Goal: Register for event/course

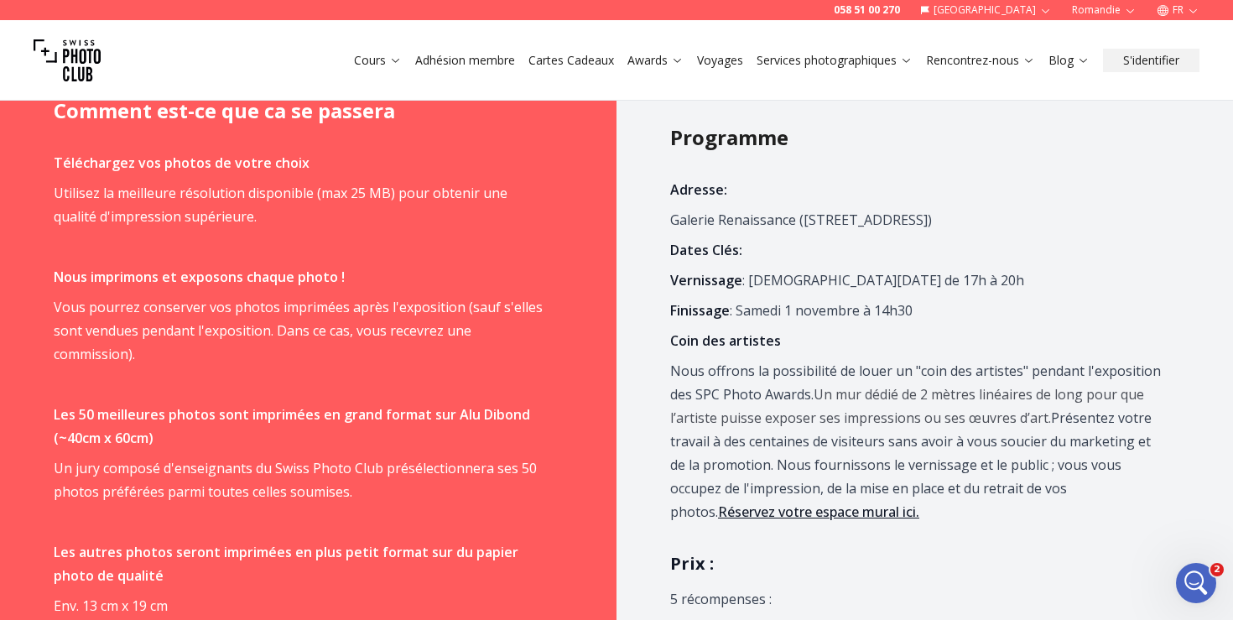
scroll to position [947, 0]
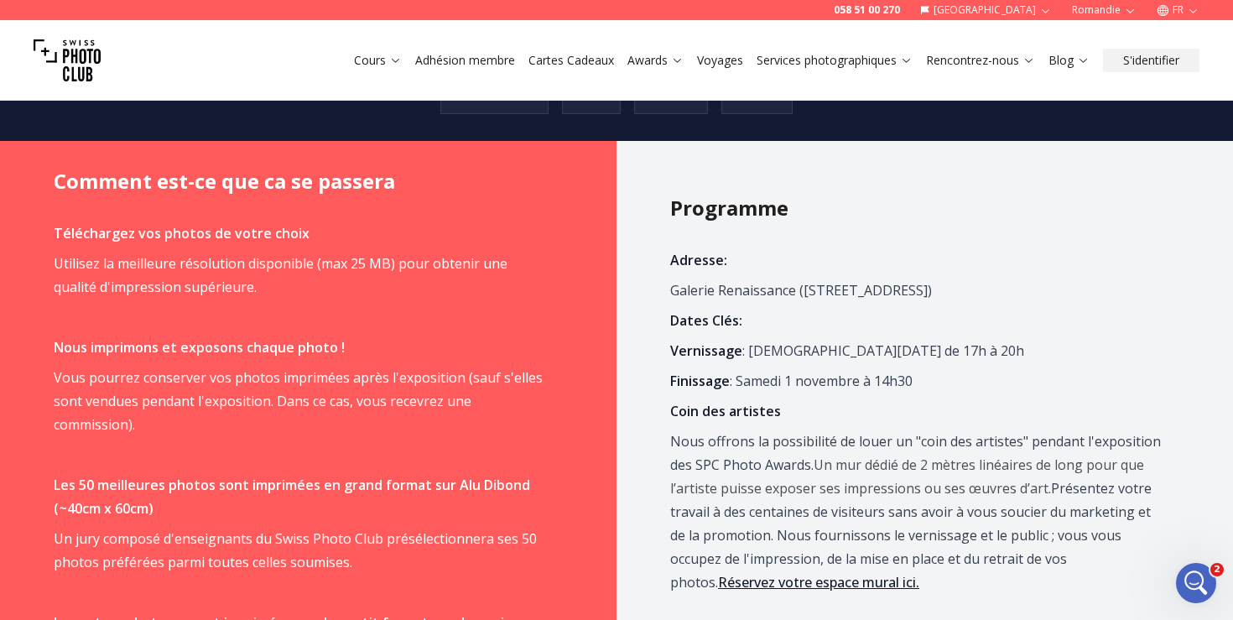
click at [448, 60] on link "Adhésion membre" at bounding box center [465, 60] width 100 height 17
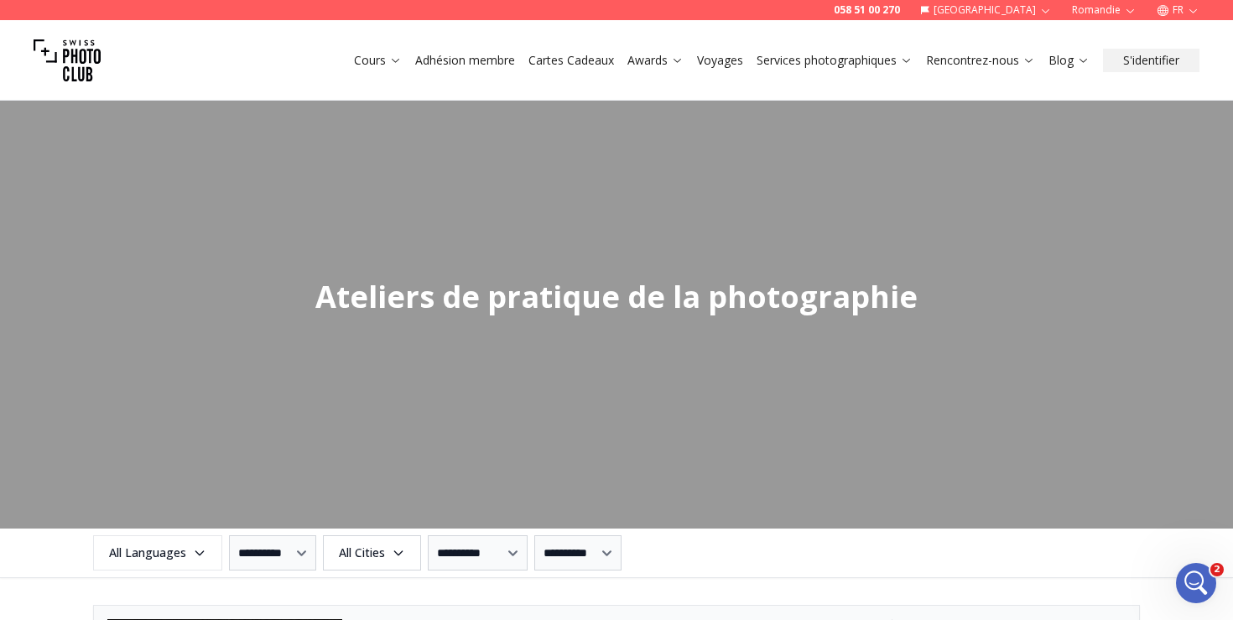
scroll to position [1964, 0]
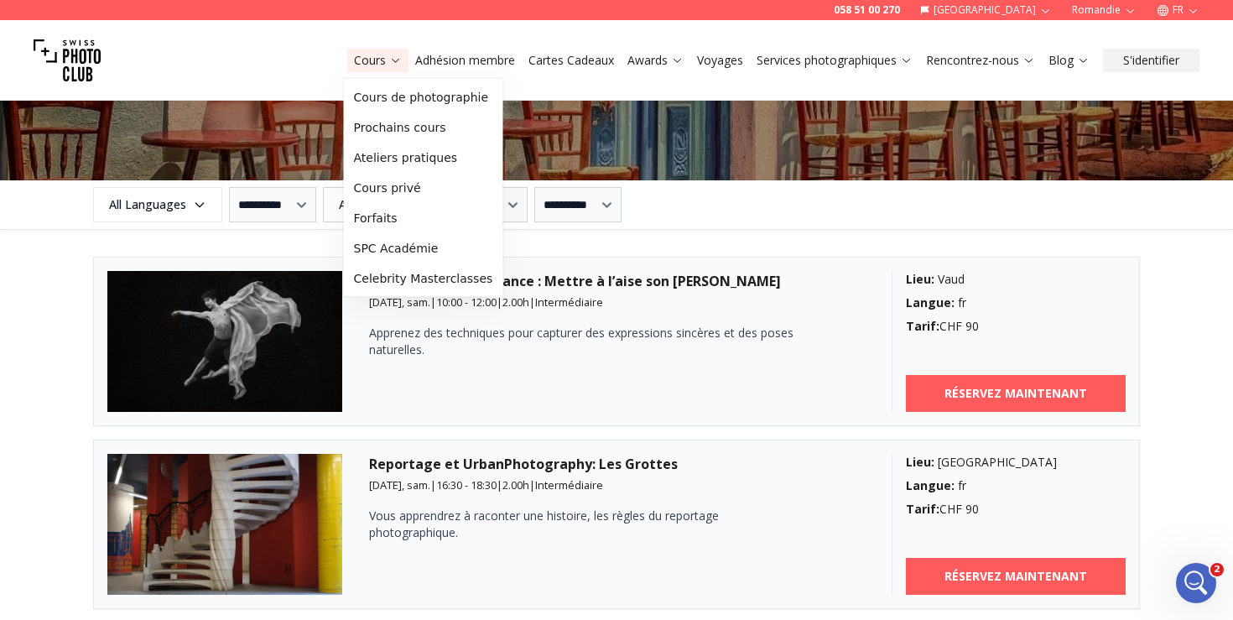
click at [374, 70] on button "Cours" at bounding box center [377, 60] width 61 height 23
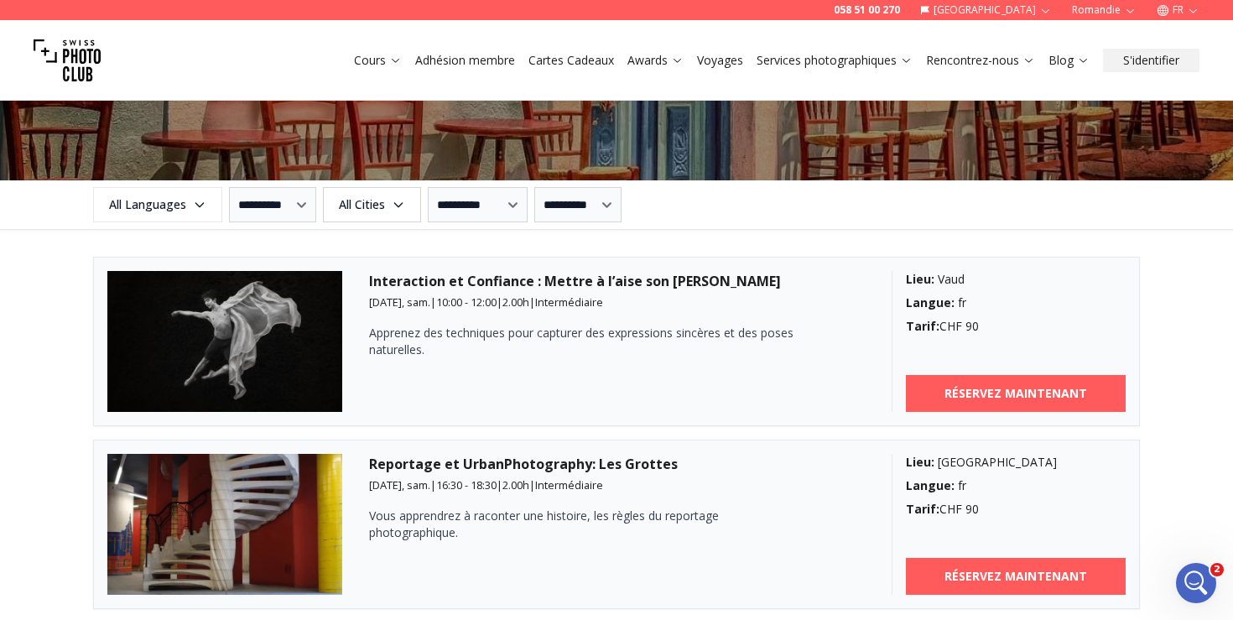
click at [370, 62] on link "Cours" at bounding box center [378, 60] width 48 height 17
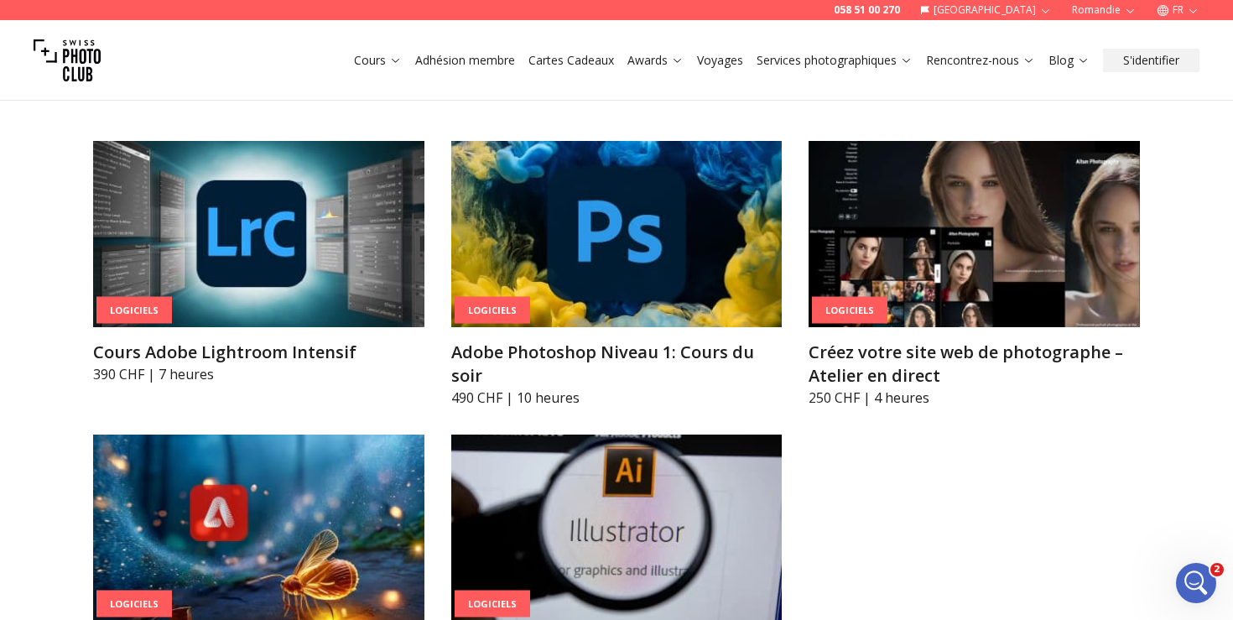
scroll to position [5198, 0]
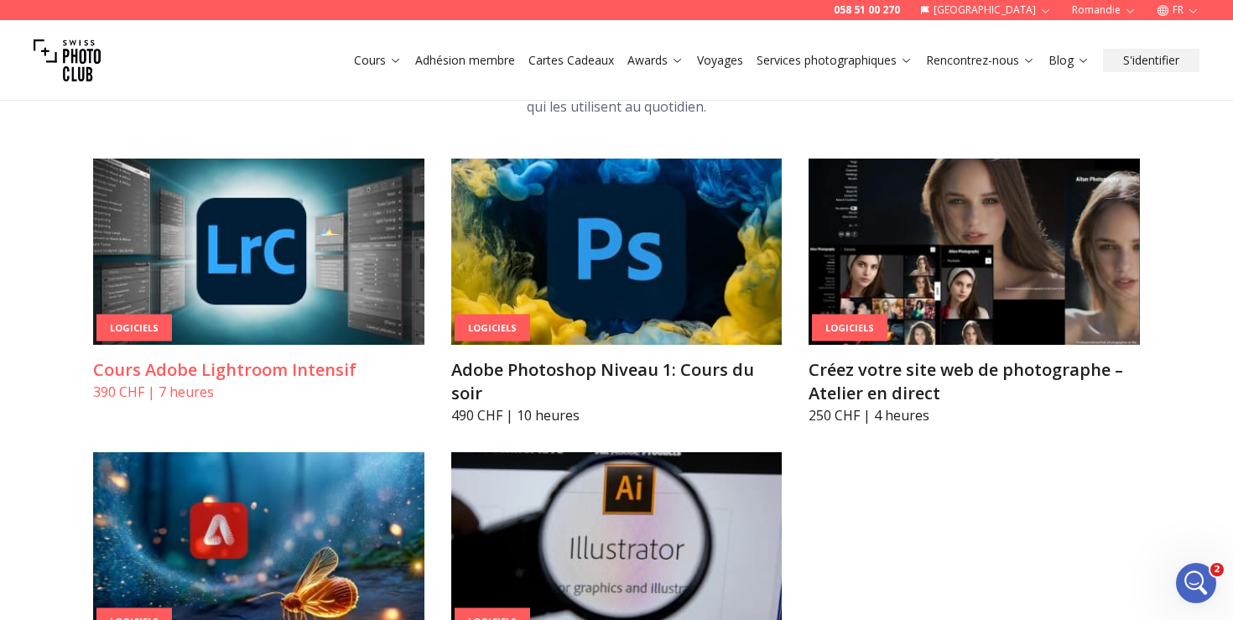
click at [318, 326] on article "Logiciels Cours Adobe Lightroom Intensif 390 CHF | 7 heures" at bounding box center [258, 279] width 331 height 243
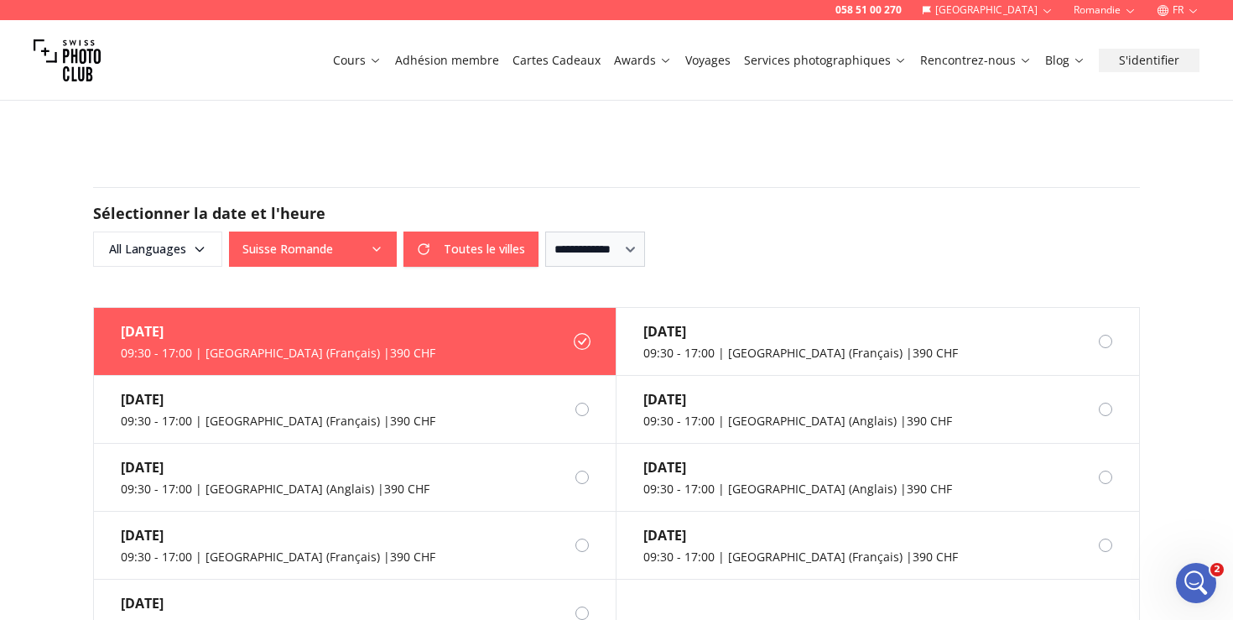
scroll to position [1732, 0]
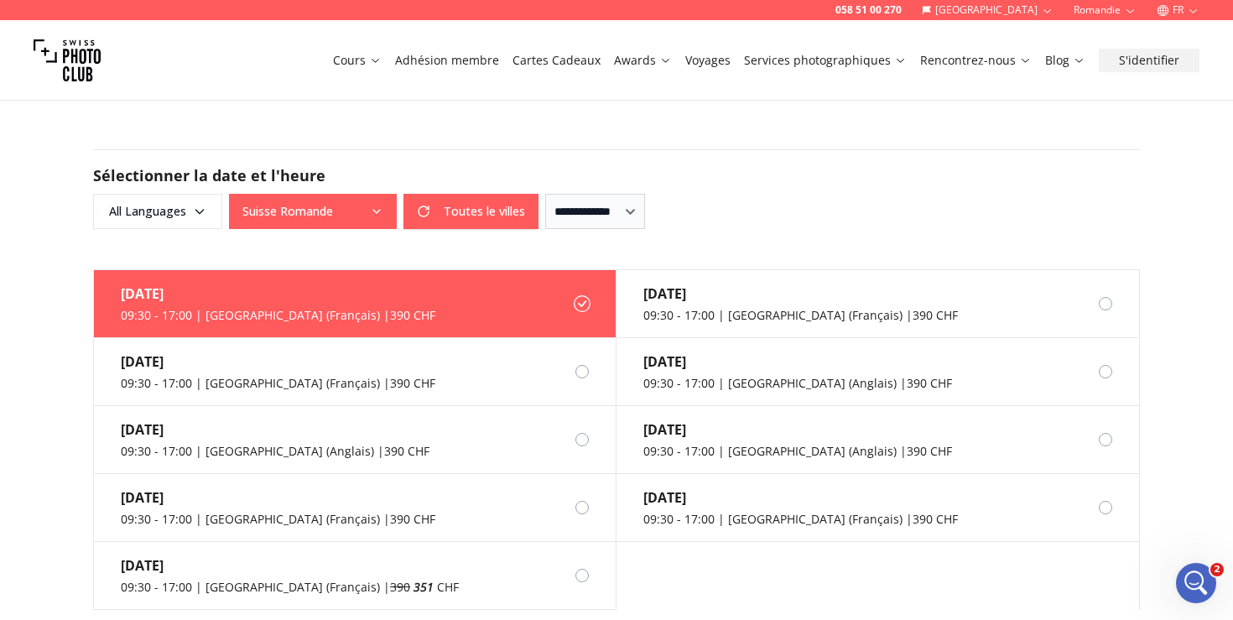
click at [246, 211] on button "Suisse Romande" at bounding box center [313, 211] width 168 height 35
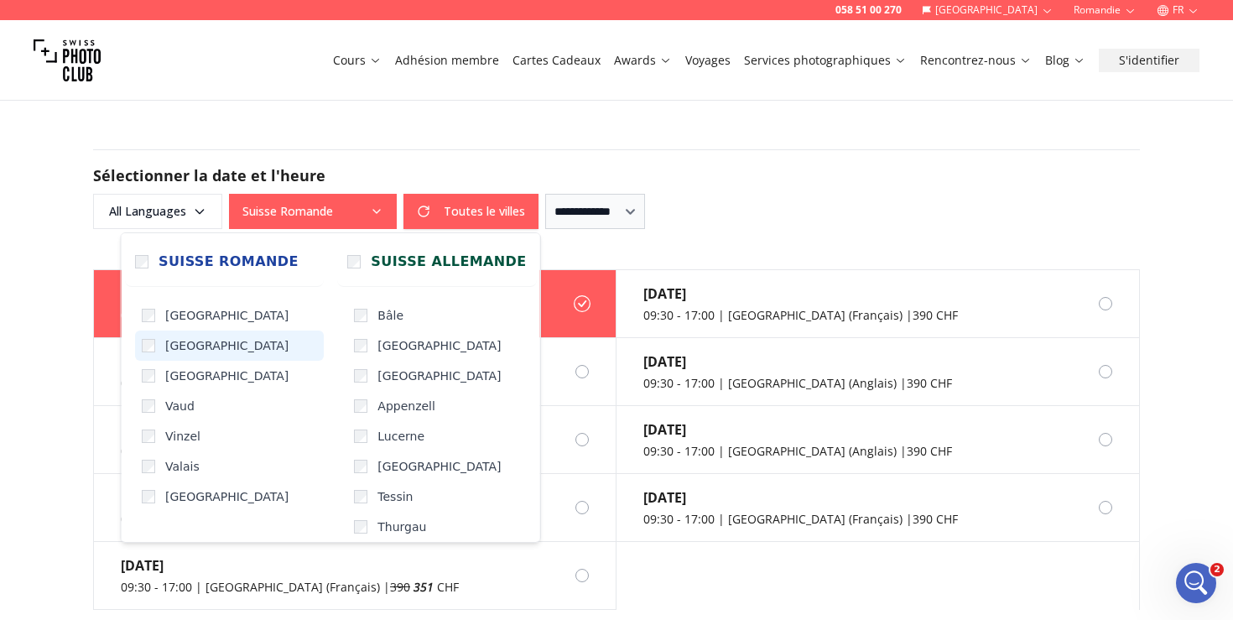
click at [192, 345] on span "[GEOGRAPHIC_DATA]" at bounding box center [226, 345] width 123 height 17
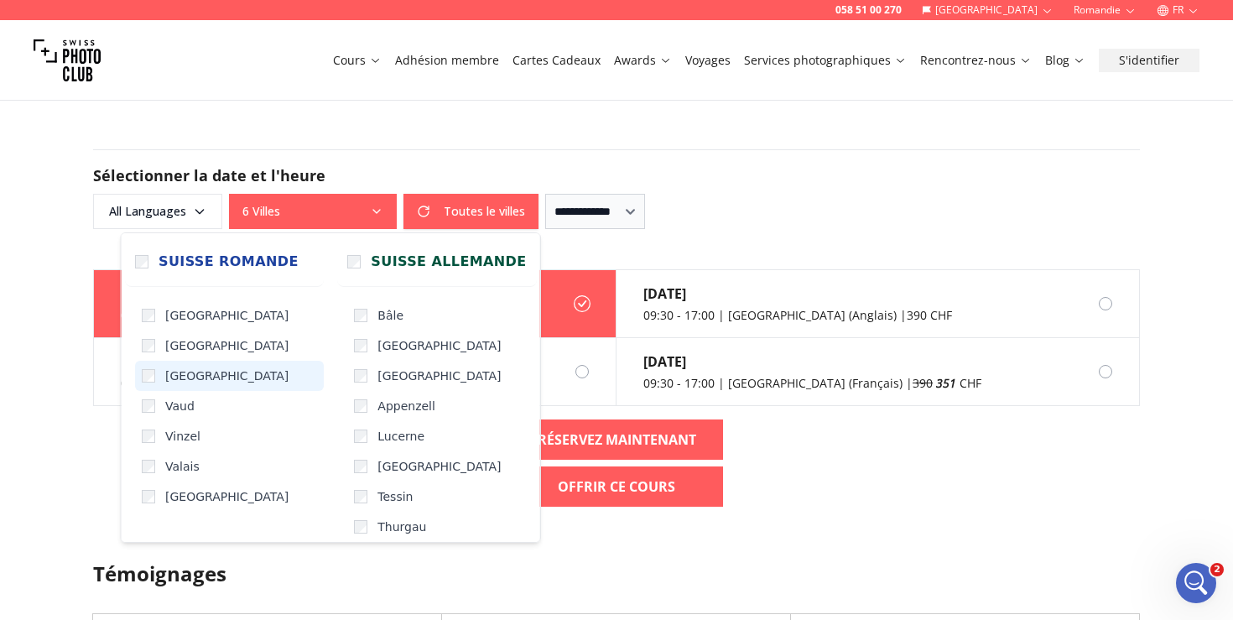
click at [190, 368] on span "[GEOGRAPHIC_DATA]" at bounding box center [226, 375] width 123 height 17
click at [184, 411] on span "Vaud" at bounding box center [179, 405] width 29 height 17
click at [184, 454] on label "Valais" at bounding box center [229, 466] width 189 height 30
click at [185, 430] on span "Vinzel" at bounding box center [182, 436] width 35 height 17
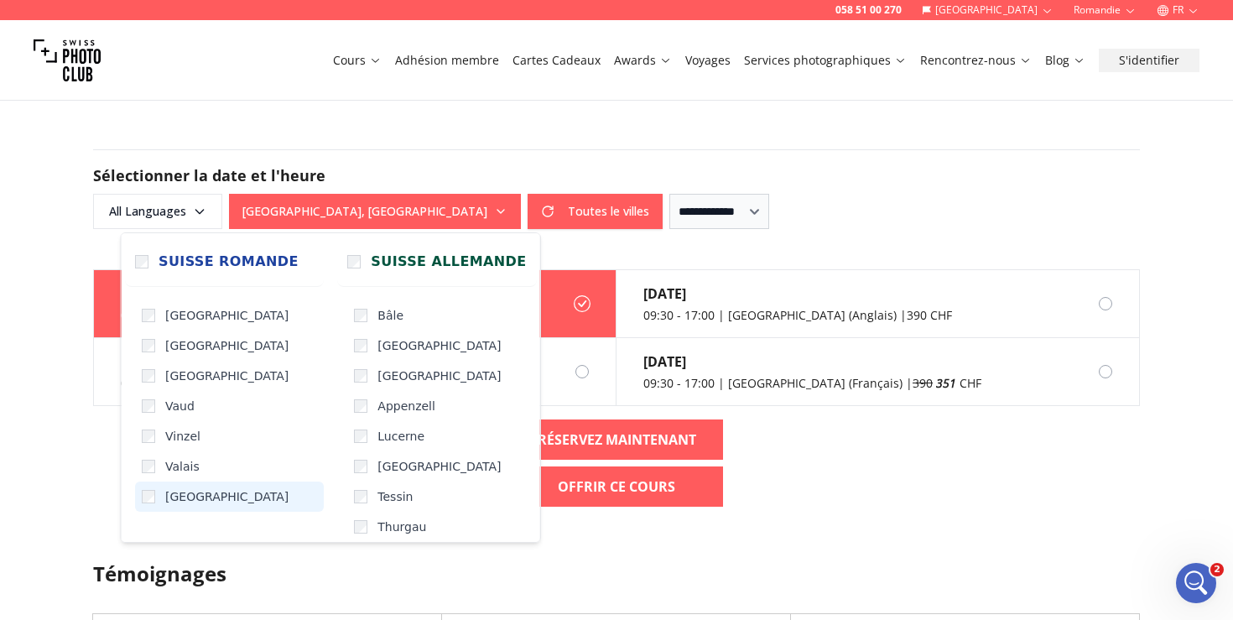
click at [181, 492] on span "[GEOGRAPHIC_DATA]" at bounding box center [226, 496] width 123 height 17
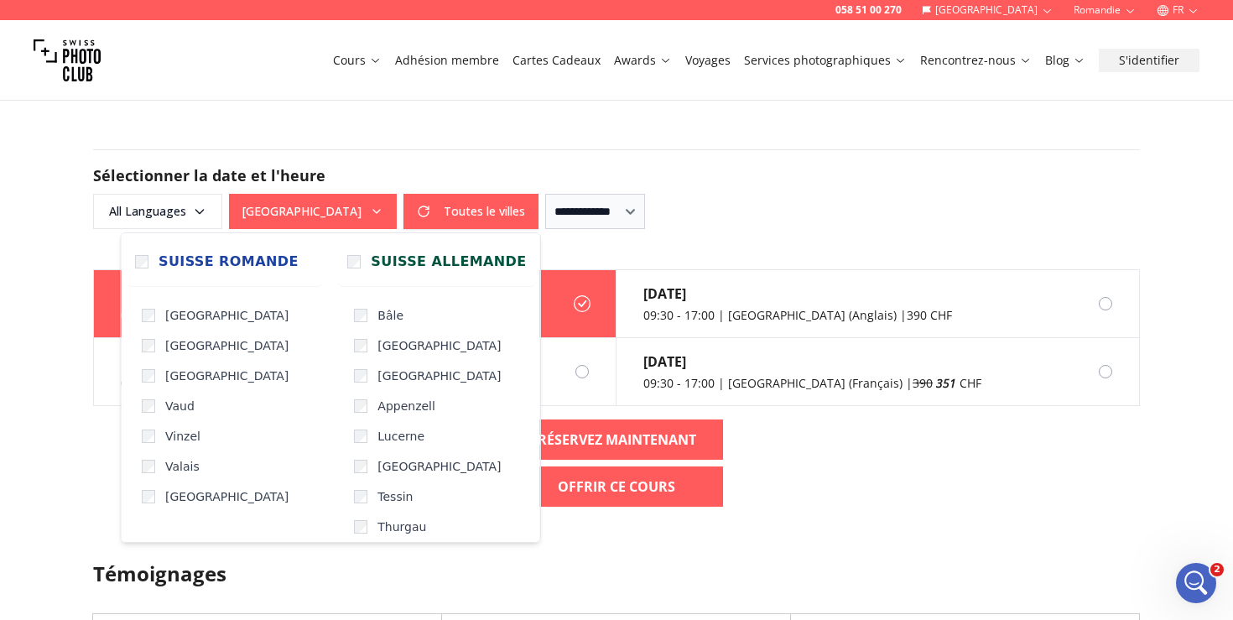
click at [45, 464] on div "058 51 00 270 Suisse Romandie FR Cours Adhésion membre Cartes Cadeaux Awards Vo…" at bounding box center [616, 114] width 1233 height 3693
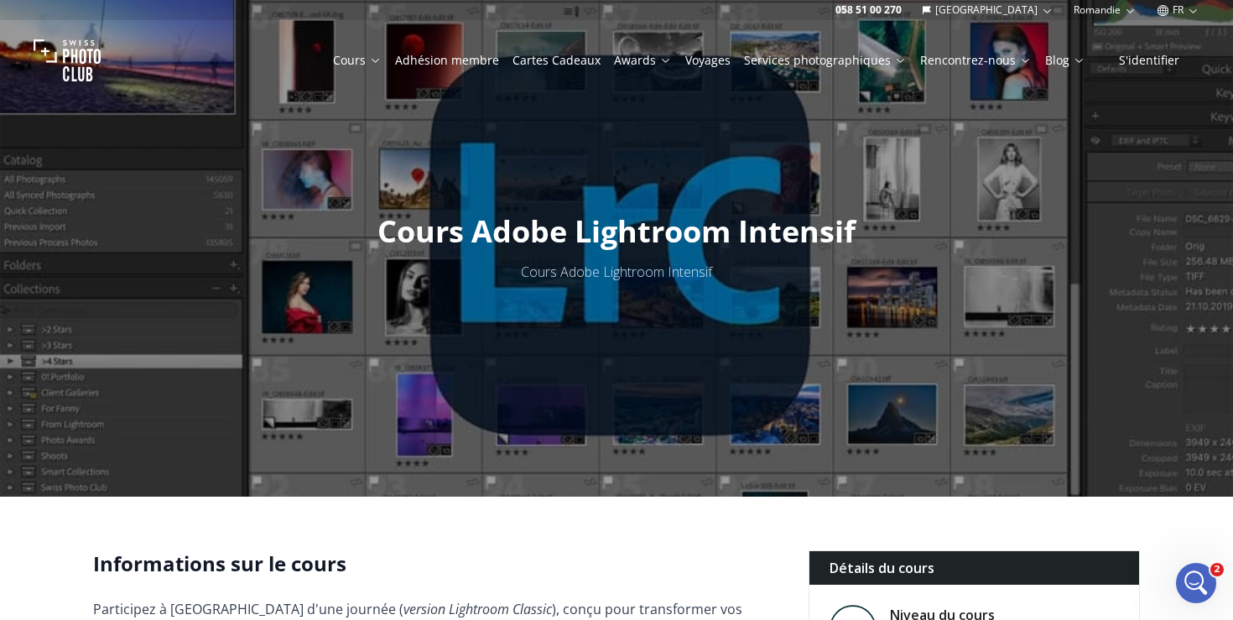
scroll to position [0, 0]
click at [1187, 560] on div "Open Intercom Messenger" at bounding box center [1192, 580] width 55 height 55
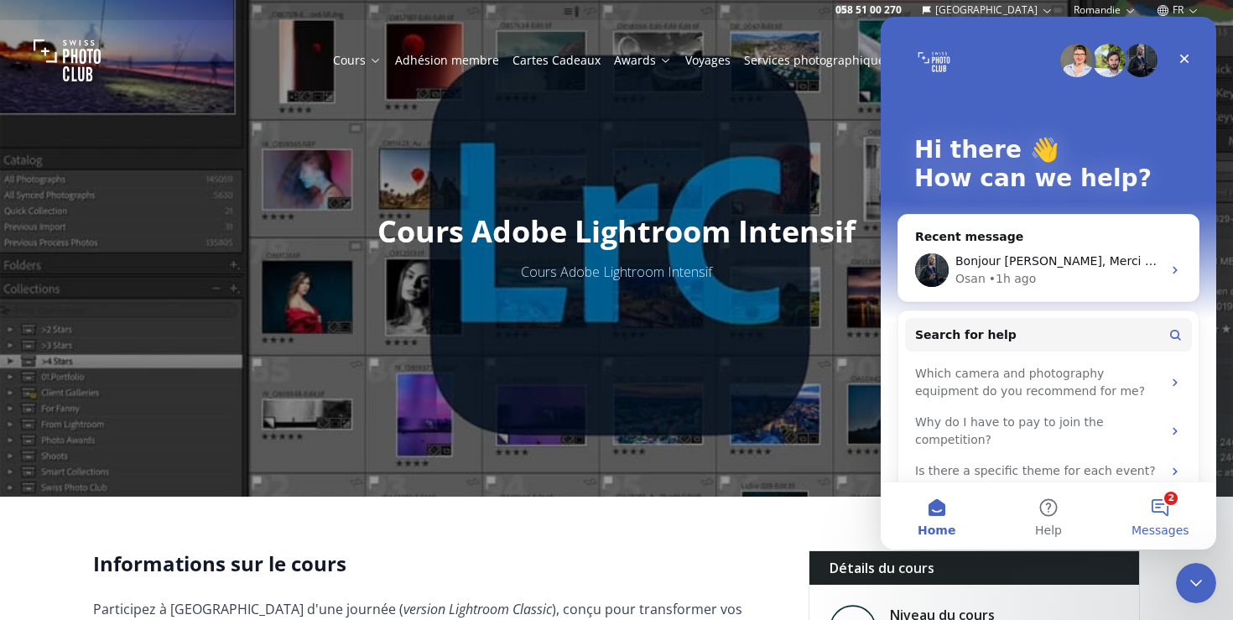
click at [1150, 501] on button "2 Messages" at bounding box center [1160, 515] width 112 height 67
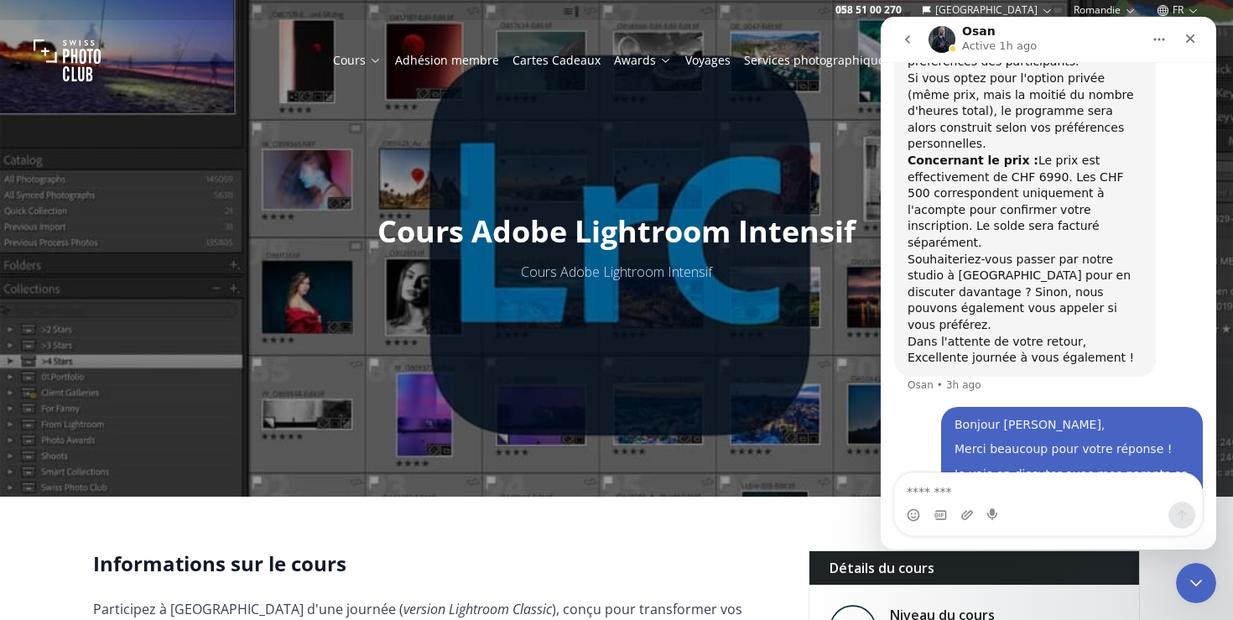
scroll to position [652, 0]
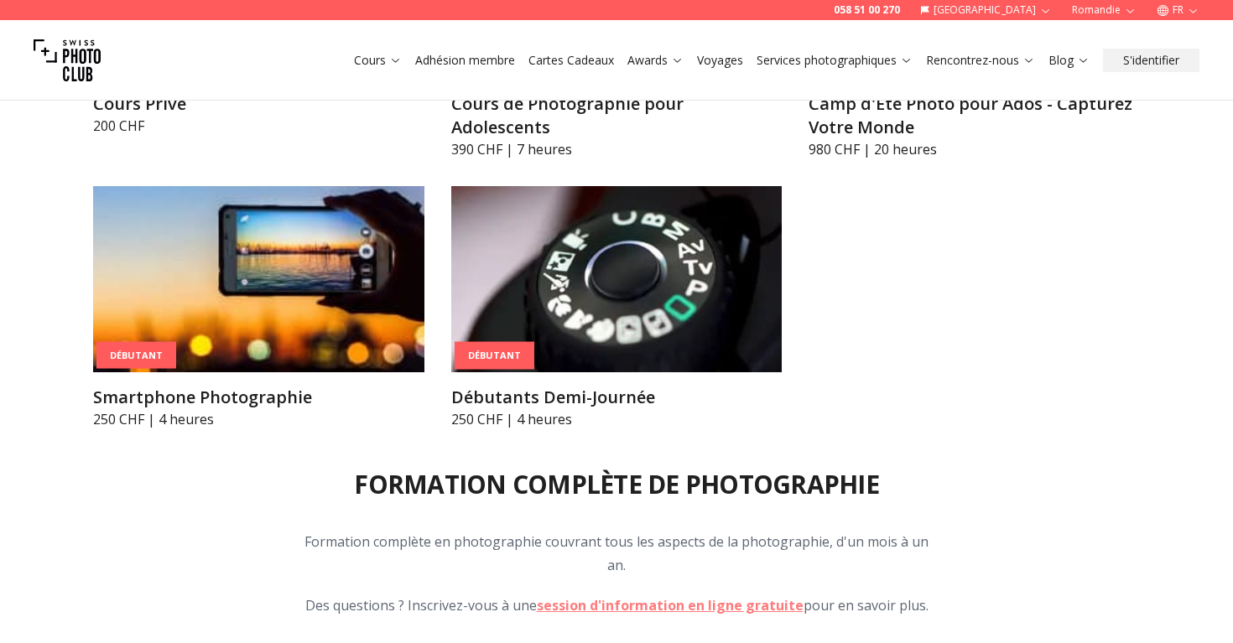
scroll to position [1168, 0]
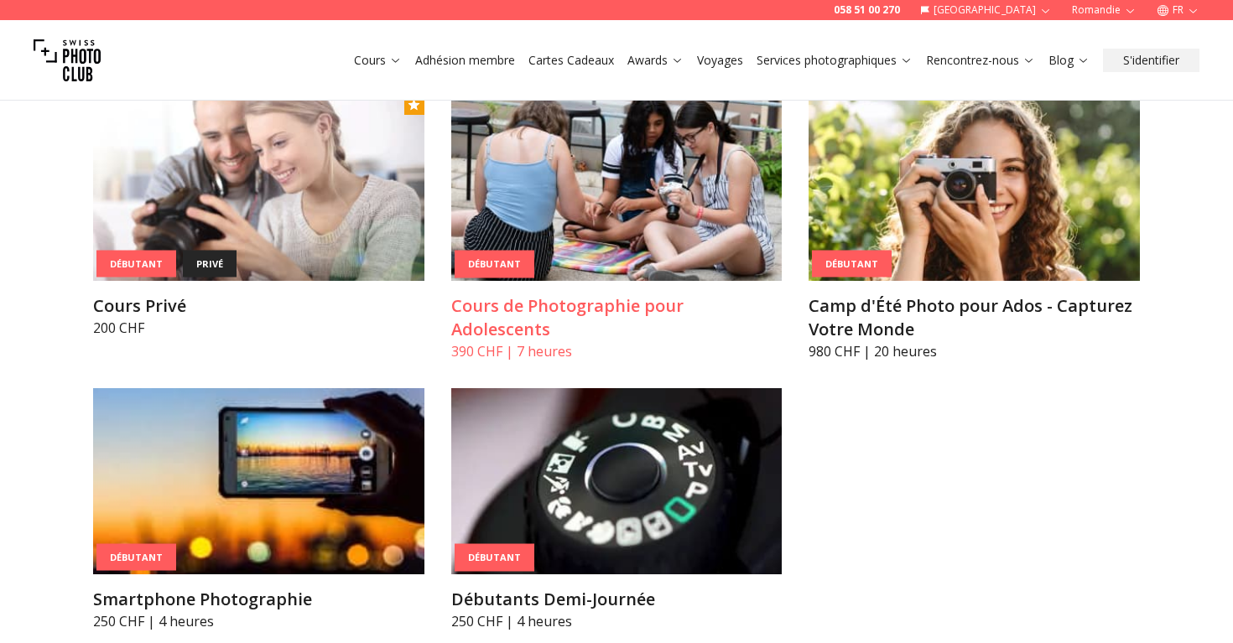
click at [673, 220] on img at bounding box center [616, 188] width 331 height 186
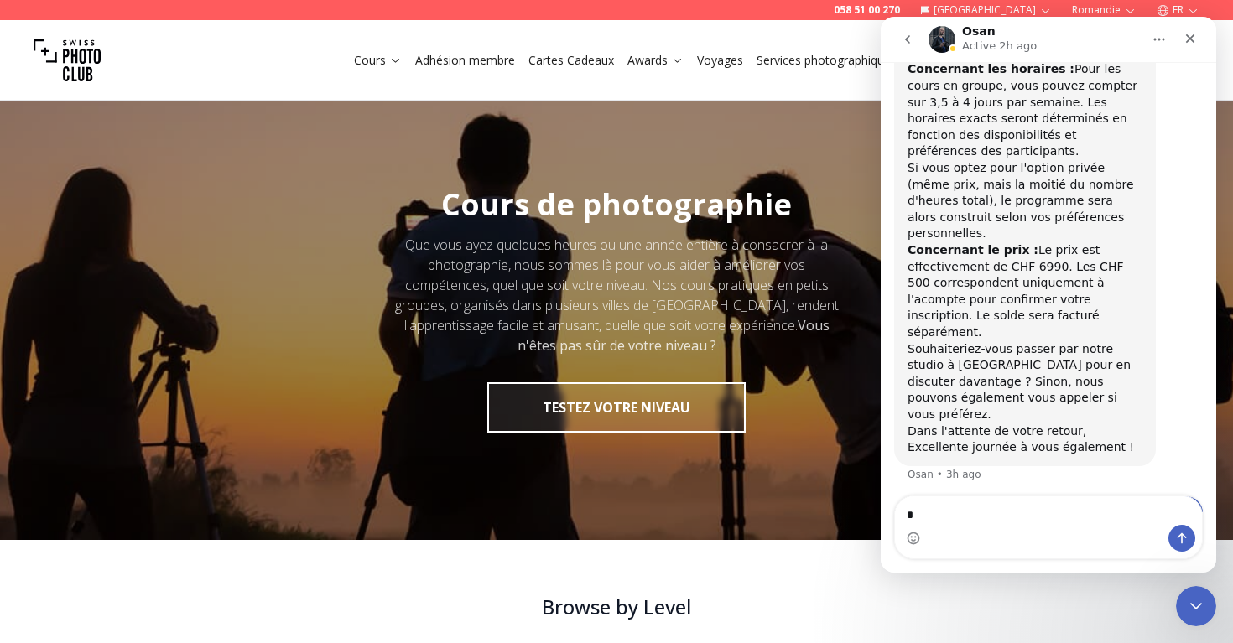
scroll to position [530, 0]
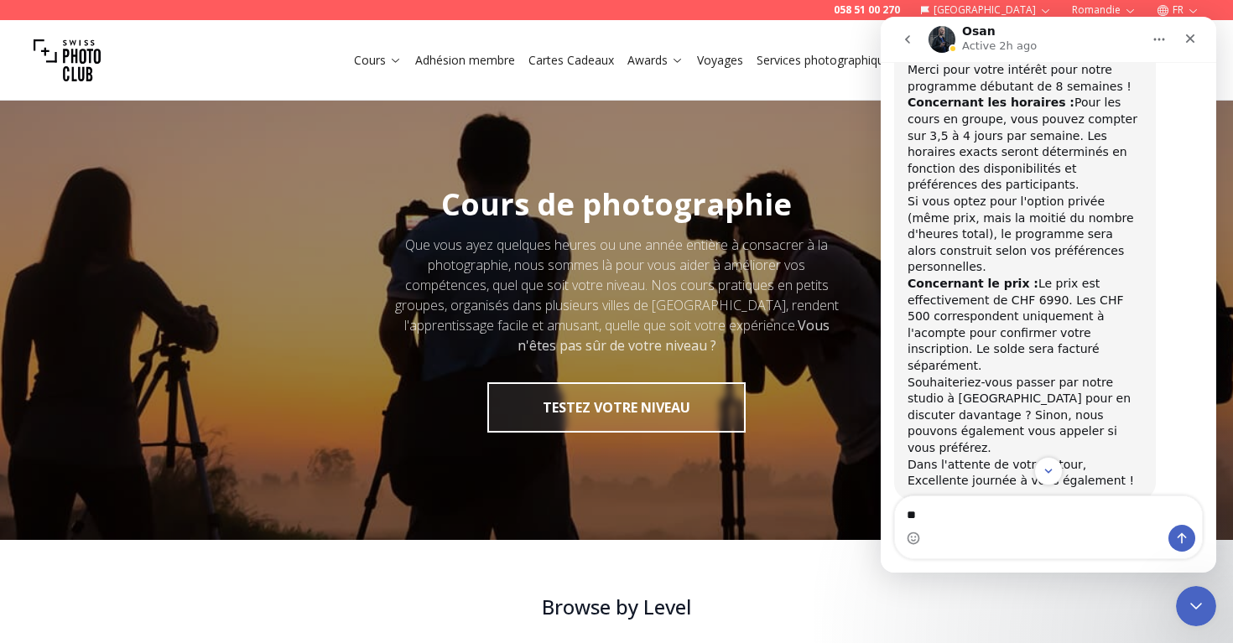
type textarea "*"
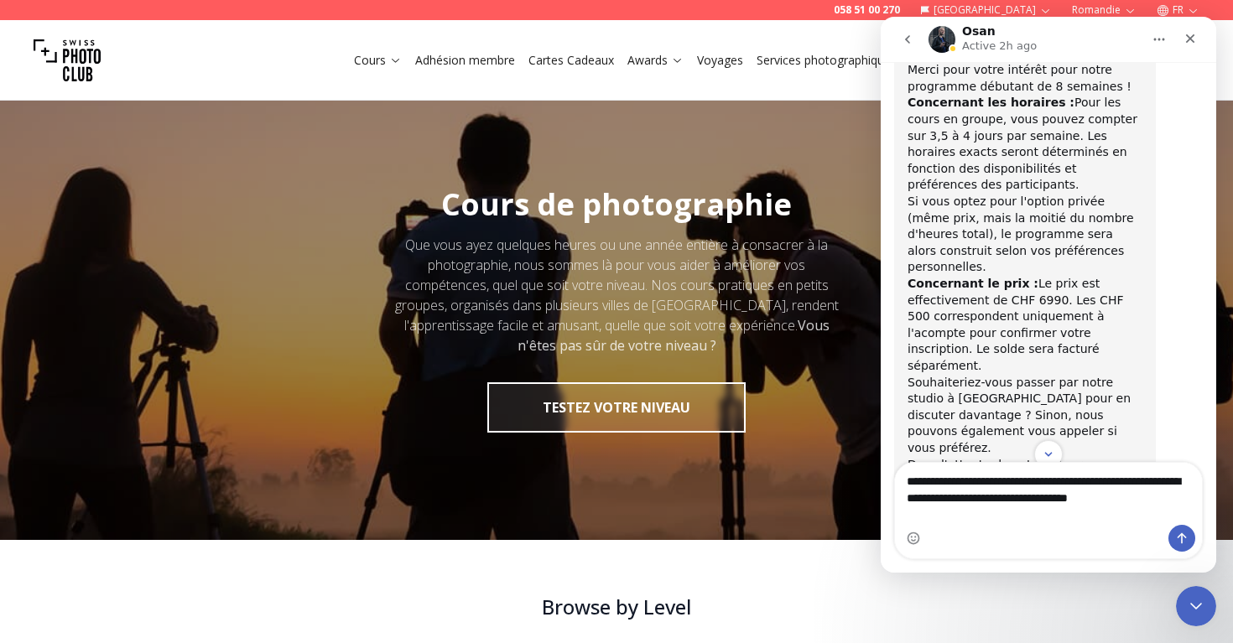
drag, startPoint x: 1134, startPoint y: 516, endPoint x: 1116, endPoint y: 518, distance: 18.5
click at [1116, 508] on textarea "**********" at bounding box center [1048, 485] width 307 height 45
click at [1083, 516] on textarea "**********" at bounding box center [1048, 494] width 307 height 62
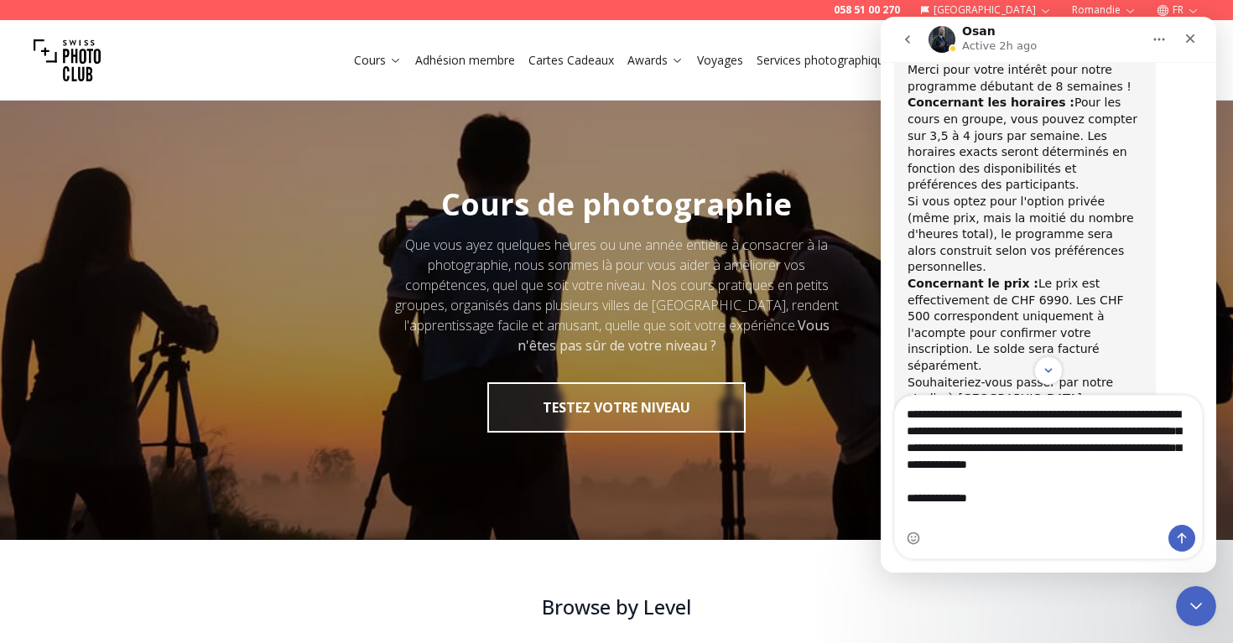
type textarea "**********"
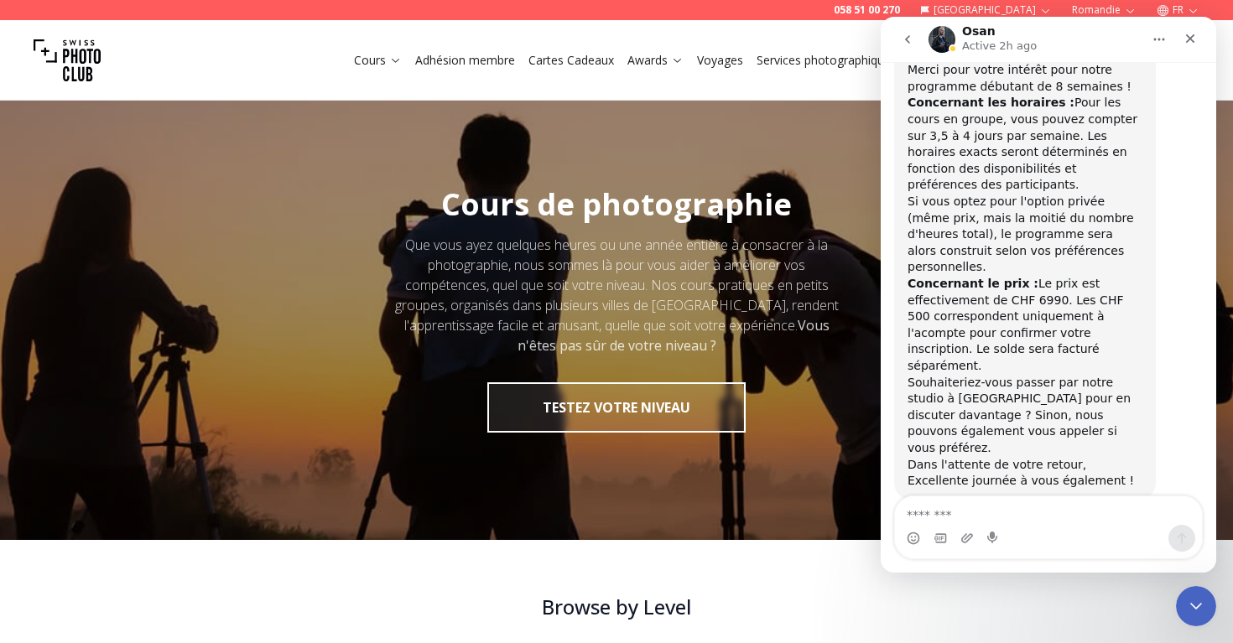
scroll to position [782, 0]
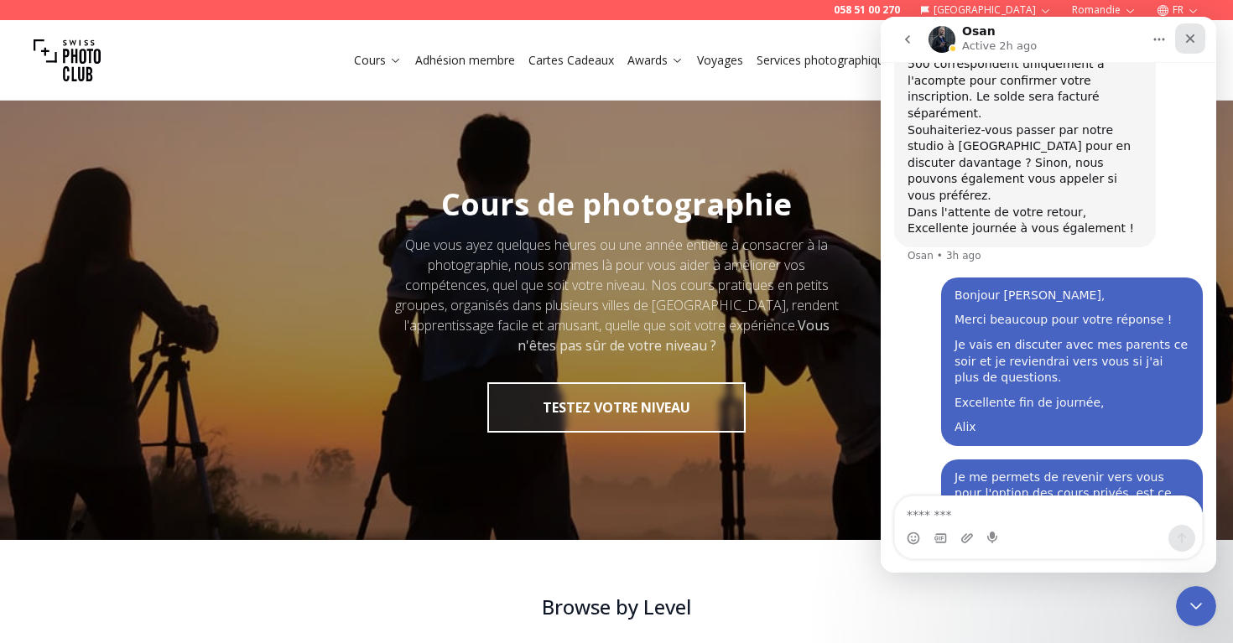
click at [1189, 41] on icon "Close" at bounding box center [1189, 38] width 13 height 13
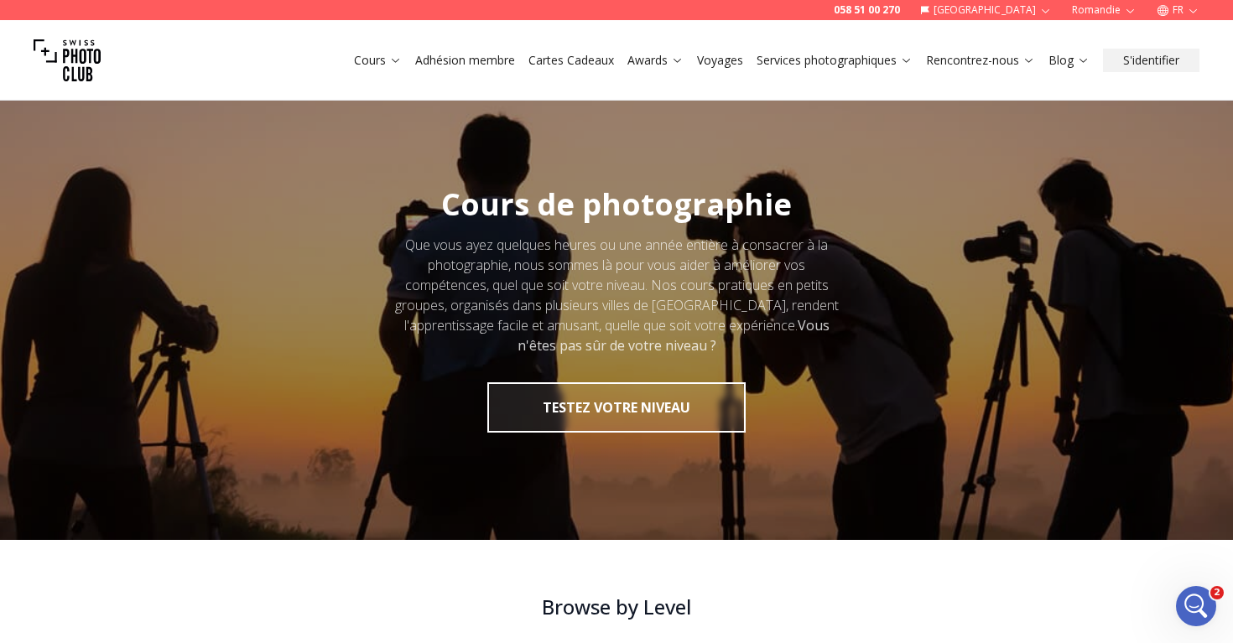
scroll to position [0, 0]
